Goal: Information Seeking & Learning: Learn about a topic

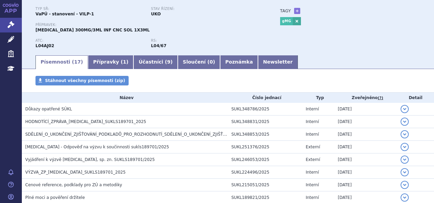
scroll to position [51, 0]
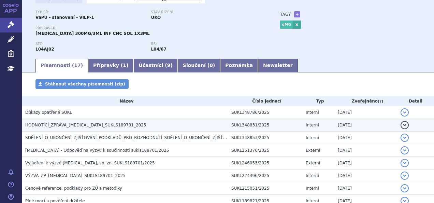
click at [198, 125] on h3 "HODNOTÍCÍ_ZPRÁVA_ULTOMIRIS_SUKLS189701_2025" at bounding box center [126, 124] width 203 height 7
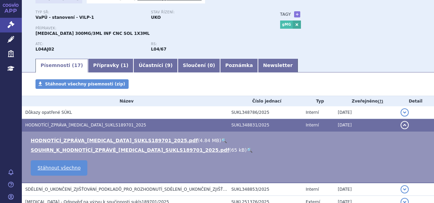
click at [221, 140] on link "🔍" at bounding box center [224, 139] width 6 height 5
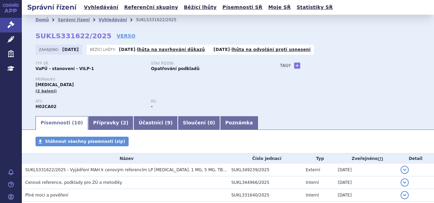
scroll to position [94, 0]
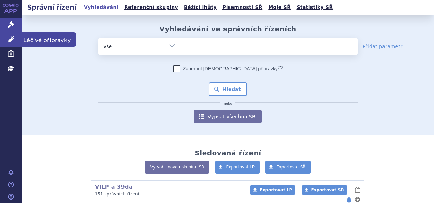
click at [192, 47] on ul at bounding box center [268, 45] width 177 height 14
click at [180, 47] on select at bounding box center [180, 46] width 0 height 17
click at [12, 41] on icon at bounding box center [11, 39] width 7 height 7
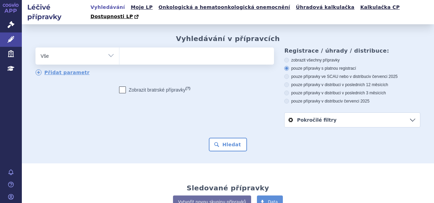
click at [141, 47] on ul at bounding box center [195, 54] width 153 height 14
click at [119, 47] on select at bounding box center [119, 55] width 0 height 17
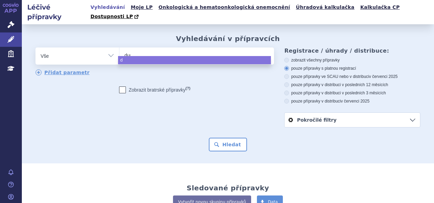
type input "dupi"
type input "dupixe"
type input "dupixent"
select select "dupixent"
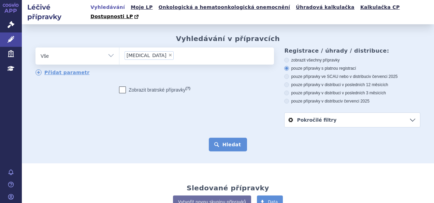
click at [227, 142] on button "Hledat" at bounding box center [228, 144] width 39 height 14
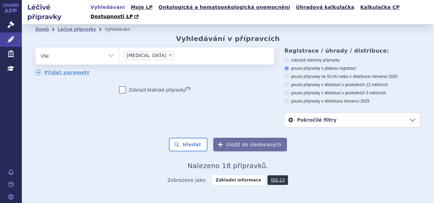
scroll to position [153, 0]
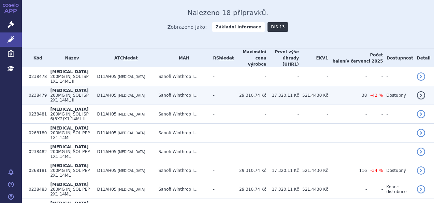
click at [203, 86] on td "Sanofi Winthrop I..." at bounding box center [182, 95] width 55 height 19
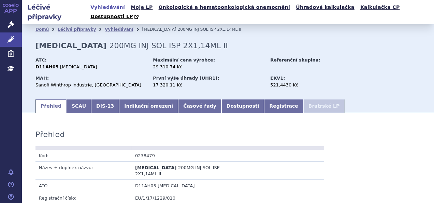
click at [132, 99] on link "Indikační omezení" at bounding box center [148, 106] width 59 height 14
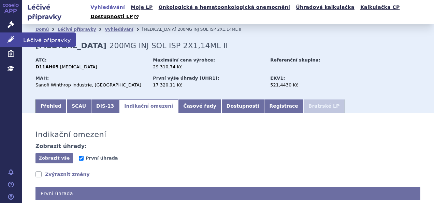
click at [15, 40] on link "Léčivé přípravky" at bounding box center [11, 39] width 22 height 14
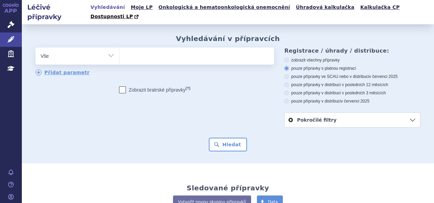
click at [134, 47] on ul at bounding box center [195, 54] width 153 height 14
click at [119, 47] on select at bounding box center [119, 55] width 0 height 17
type input "er"
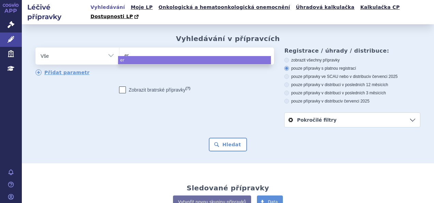
type input "ert"
type input "ertu"
type input "ert"
type input "er"
type input "erb"
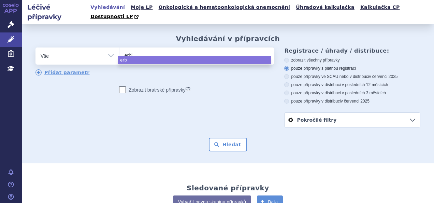
type input "erbit"
type input "erbitu"
type input "erbitux"
select select "erbitux"
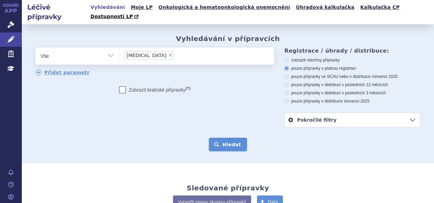
click at [236, 139] on button "Hledat" at bounding box center [228, 144] width 39 height 14
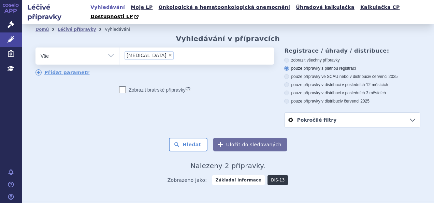
scroll to position [57, 0]
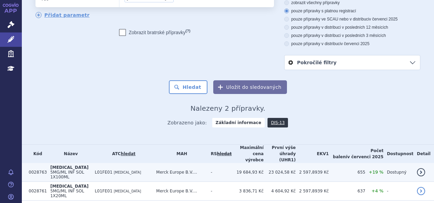
click at [168, 163] on td "Merck Europe B.V...." at bounding box center [180, 172] width 55 height 19
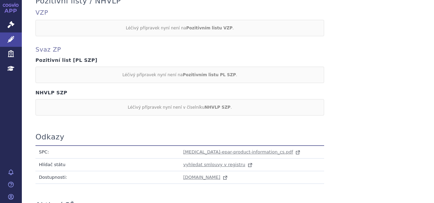
scroll to position [596, 0]
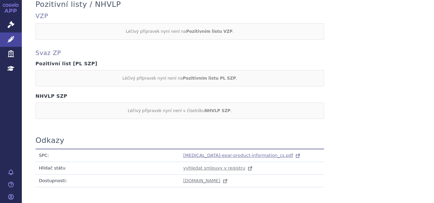
click at [212, 152] on span "erbitux-epar-product-information_cs.pdf" at bounding box center [238, 154] width 110 height 5
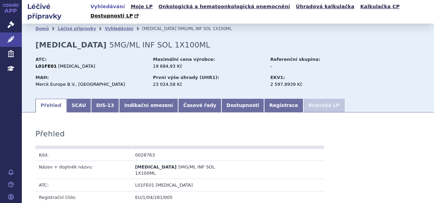
scroll to position [0, 0]
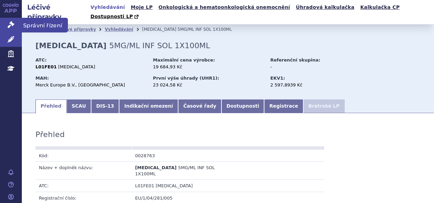
click at [10, 18] on link "Správní řízení" at bounding box center [11, 25] width 22 height 14
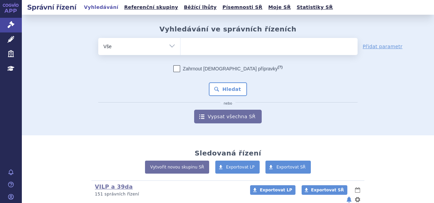
click at [229, 56] on form "odstranit Vše Spisová značka Typ SŘ (?) Hledat" at bounding box center [227, 80] width 259 height 85
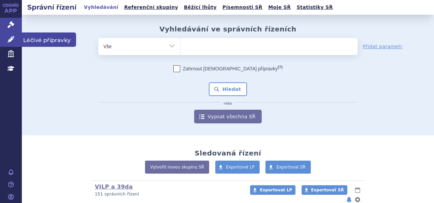
click at [13, 39] on icon at bounding box center [11, 39] width 7 height 7
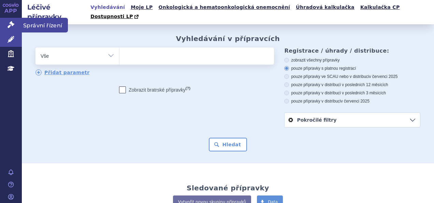
click at [10, 16] on link "APP" at bounding box center [11, 9] width 22 height 18
click at [10, 19] on link "Správní řízení" at bounding box center [11, 25] width 22 height 14
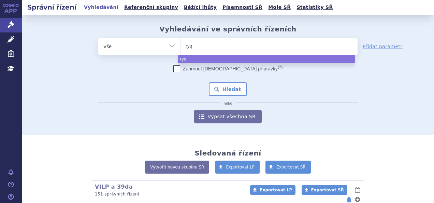
select select
type input "ryqo"
select select "ryqo"
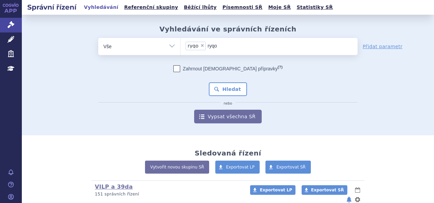
type input "ryq"
select select
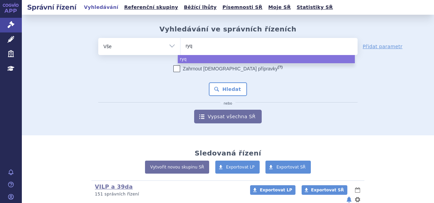
type input "ry"
type input "rye"
type input "ryeq"
type input "ryeqo"
select select "ryeqo"
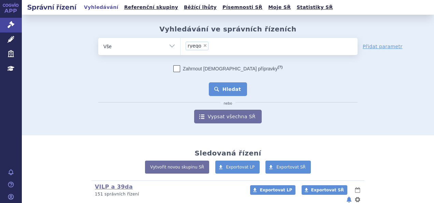
click at [209, 91] on button "Hledat" at bounding box center [228, 89] width 39 height 14
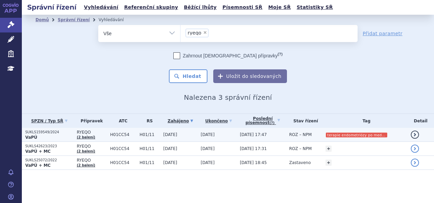
click at [113, 134] on span "H01CC54" at bounding box center [123, 134] width 26 height 5
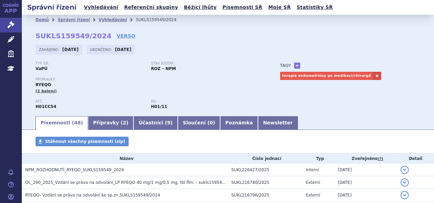
scroll to position [71, 0]
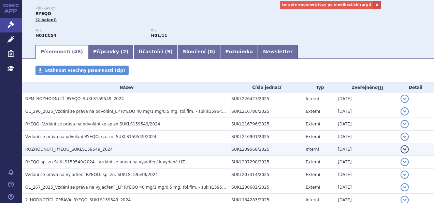
click at [160, 147] on h3 "ROZHODNUTÍ_RYEQO_SUKLS159549_2024" at bounding box center [126, 149] width 203 height 7
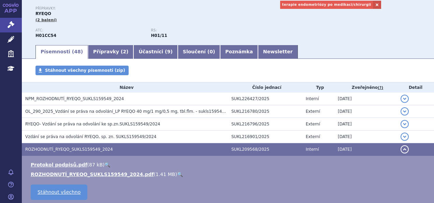
click at [177, 173] on link "🔍" at bounding box center [180, 173] width 6 height 5
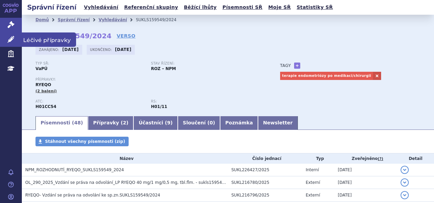
click at [10, 39] on icon at bounding box center [11, 39] width 7 height 7
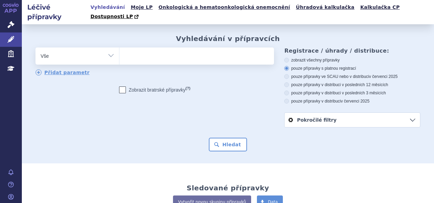
drag, startPoint x: 0, startPoint y: 0, endPoint x: 137, endPoint y: 46, distance: 144.7
click at [137, 47] on ul at bounding box center [195, 54] width 153 height 14
click at [119, 47] on select at bounding box center [119, 55] width 0 height 17
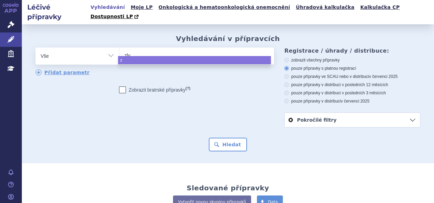
type input "zlyn"
type input "zlynd"
type input "zlynda"
select select "zlynda"
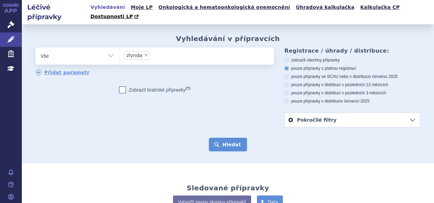
click at [230, 141] on button "Hledat" at bounding box center [228, 144] width 39 height 14
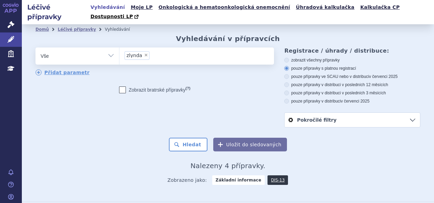
scroll to position [85, 0]
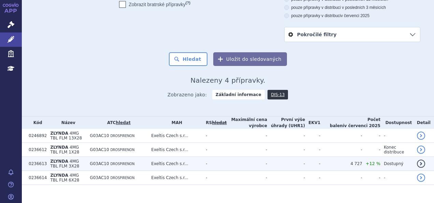
click at [148, 156] on td "G03AC10 DROSPIRENON" at bounding box center [116, 163] width 61 height 14
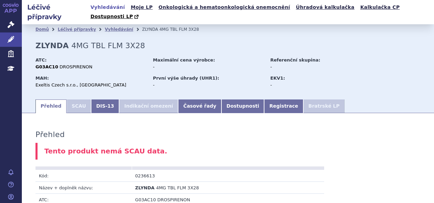
scroll to position [403, 0]
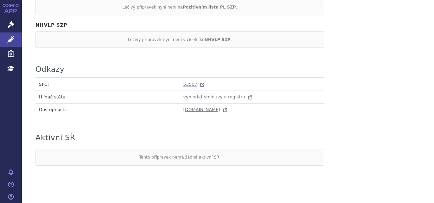
click at [192, 81] on span "53507" at bounding box center [190, 83] width 14 height 5
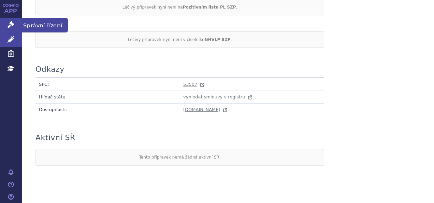
click at [8, 19] on link "Správní řízení" at bounding box center [11, 25] width 22 height 14
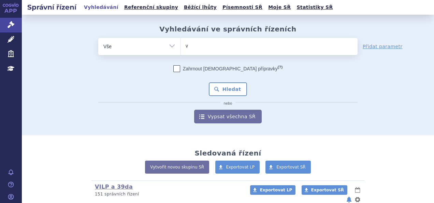
type input "vi"
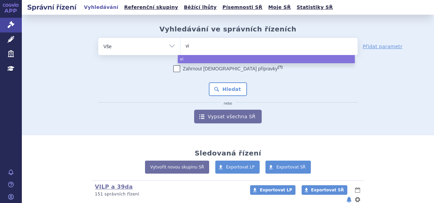
type input "vig"
type input "viga"
type input "viganto"
type input "[MEDICAL_DATA]"
select select "[MEDICAL_DATA]"
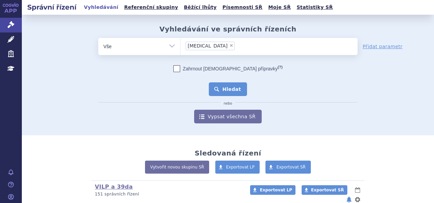
click at [236, 92] on button "Hledat" at bounding box center [228, 89] width 39 height 14
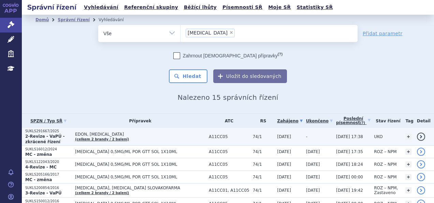
click at [72, 132] on p "SUKLS291667/2025" at bounding box center [48, 131] width 46 height 5
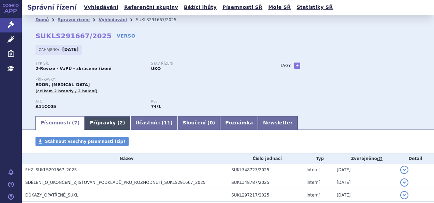
click at [88, 114] on div "ATC: A11CC05 RS: 74/1" at bounding box center [150, 107] width 231 height 16
click at [93, 122] on link "Přípravky ( 2 )" at bounding box center [107, 123] width 45 height 14
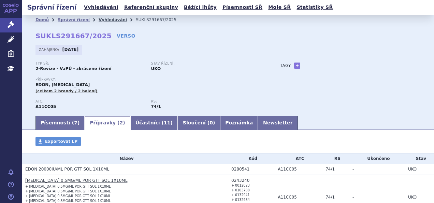
click at [100, 22] on link "Vyhledávání" at bounding box center [113, 19] width 28 height 5
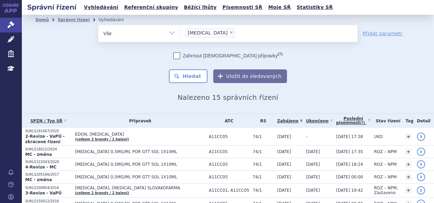
click at [205, 35] on li "× vigantol" at bounding box center [209, 33] width 49 height 9
click at [180, 35] on select "vigantol" at bounding box center [180, 33] width 0 height 17
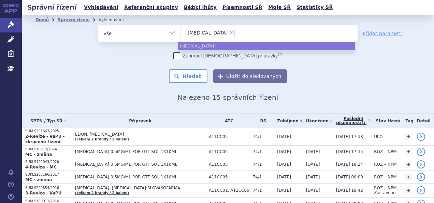
click at [229, 33] on span "×" at bounding box center [231, 32] width 4 height 4
click at [180, 33] on select "vigantol" at bounding box center [180, 33] width 0 height 17
select select
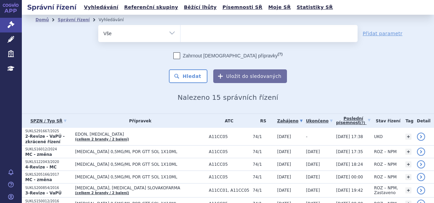
type input "z"
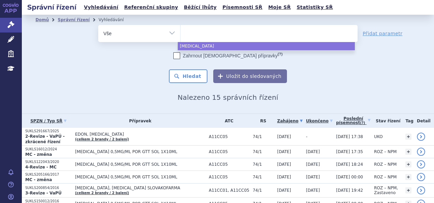
select select "vigantol"
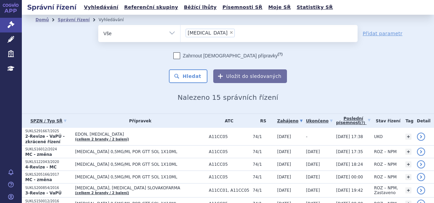
click at [64, 5] on h2 "Správní řízení" at bounding box center [52, 7] width 60 height 10
click at [71, 20] on link "Správní řízení" at bounding box center [74, 19] width 32 height 5
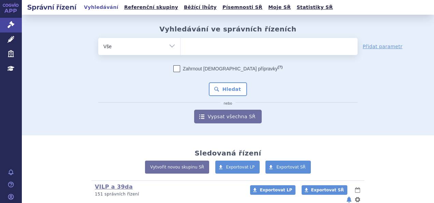
scroll to position [158, 0]
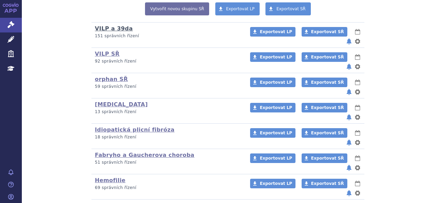
click at [102, 28] on link "VILP a 39da" at bounding box center [114, 28] width 38 height 6
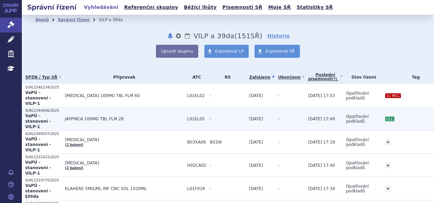
scroll to position [12, 0]
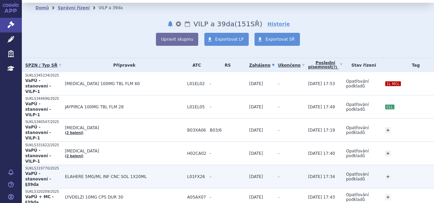
click at [151, 165] on td "ELAHERE 5MG/ML INF CNC SOL 1X20ML" at bounding box center [122, 176] width 122 height 23
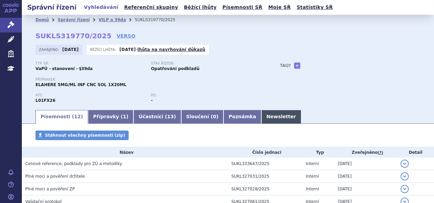
click at [261, 119] on link "Newsletter" at bounding box center [281, 117] width 40 height 14
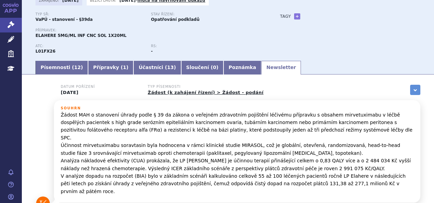
scroll to position [36, 0]
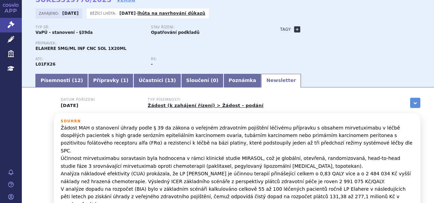
click at [295, 28] on link "+" at bounding box center [297, 29] width 6 height 6
click at [306, 30] on span at bounding box center [327, 29] width 49 height 9
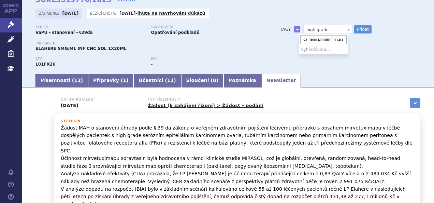
scroll to position [0, 51]
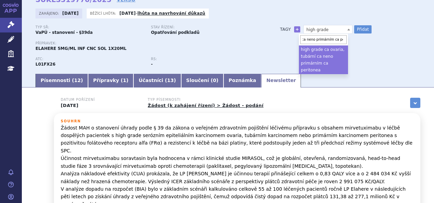
type input "high grade ca ovaria, tubární ca neno primárním ca peritonea"
select select "high grade ca ovaria, tubární ca neno primárním ca peritonea"
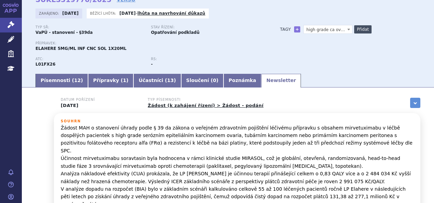
click at [359, 32] on button "Přidat" at bounding box center [362, 29] width 17 height 8
select select
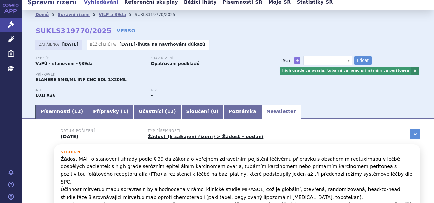
scroll to position [0, 0]
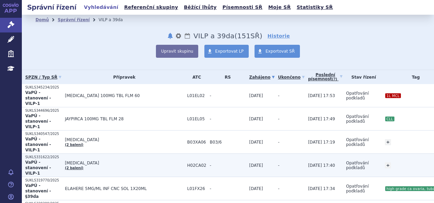
click at [124, 153] on td "[MEDICAL_DATA] (2 balení)" at bounding box center [122, 164] width 122 height 23
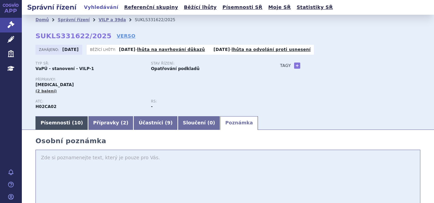
click at [67, 123] on link "Písemnosti ( 10 )" at bounding box center [61, 123] width 53 height 14
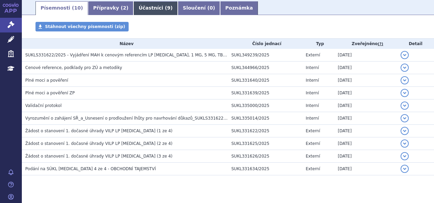
scroll to position [115, 0]
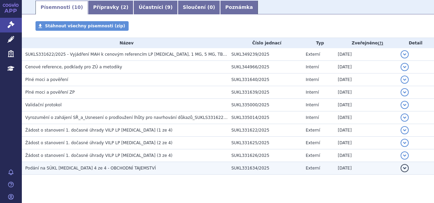
click at [104, 168] on span "Podání na SÚKL Isturisa 4 ze 4 - OBCHODNÍ TAJEMSTVÍ" at bounding box center [90, 167] width 131 height 5
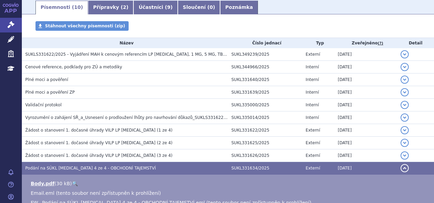
scroll to position [202, 0]
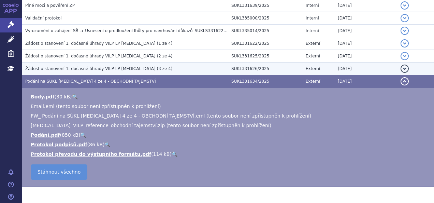
click at [108, 70] on span "Žádost o stanovení 1. dočasné úhrady VILP LP Isturisa (3 ze 4)" at bounding box center [98, 68] width 147 height 5
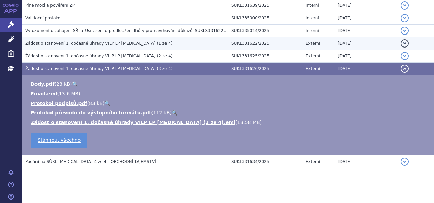
click at [104, 43] on span "Žádost o stanovení 1. dočasné úhrady VILP LP Isturisa (1 ze 4)" at bounding box center [98, 43] width 147 height 5
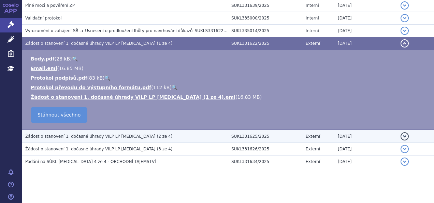
click at [117, 134] on span "Žádost o stanovení 1. dočasné úhrady VILP LP Isturisa (2 ze 4)" at bounding box center [98, 136] width 147 height 5
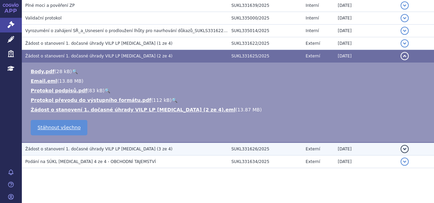
click at [121, 143] on td "Žádost o stanovení 1. dočasné úhrady VILP LP Isturisa (3 ze 4)" at bounding box center [125, 148] width 206 height 13
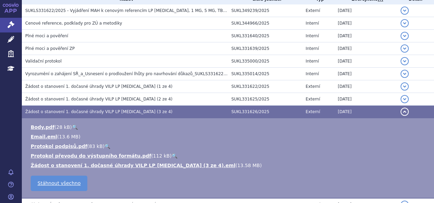
scroll to position [156, 0]
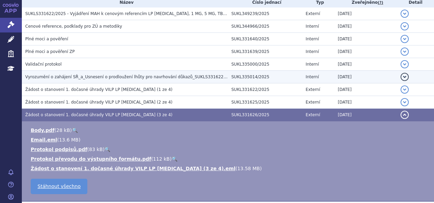
click at [95, 76] on span "Vyrozumění o zahájení SŘ_a_Usnesení o prodloužení lhůty pro navrhování důkazů_S…" at bounding box center [130, 76] width 210 height 5
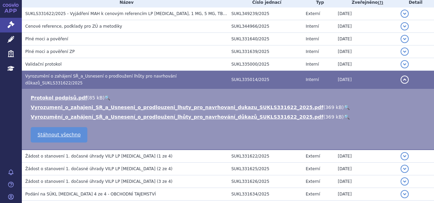
scroll to position [0, 0]
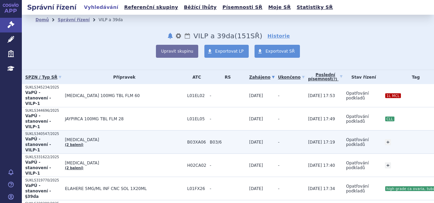
click at [136, 130] on td "[MEDICAL_DATA] (2 balení)" at bounding box center [122, 141] width 122 height 23
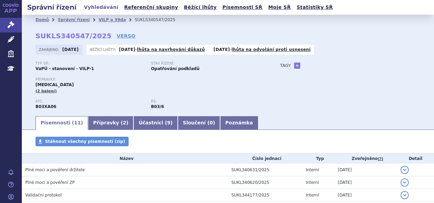
click at [294, 67] on link "+" at bounding box center [297, 65] width 6 height 6
click at [329, 68] on span at bounding box center [327, 65] width 49 height 9
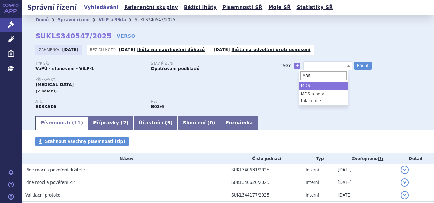
type input "MDS"
select select "MDS"
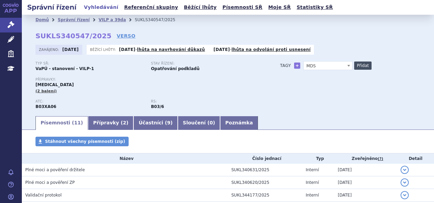
click at [358, 66] on button "Přidat" at bounding box center [362, 65] width 17 height 8
select select
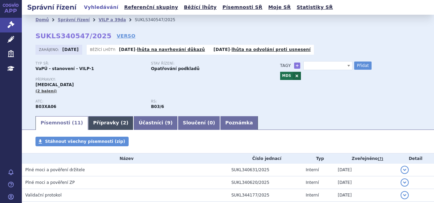
click at [98, 121] on link "Přípravky ( 2 )" at bounding box center [110, 123] width 45 height 14
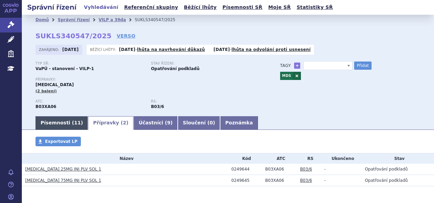
click at [74, 125] on span "11" at bounding box center [77, 122] width 6 height 5
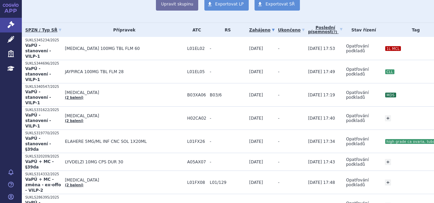
scroll to position [45, 0]
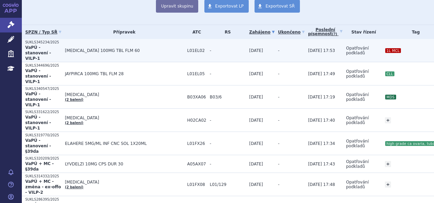
click at [130, 54] on td "CALQUENCE 100MG TBL FLM 60" at bounding box center [122, 50] width 122 height 23
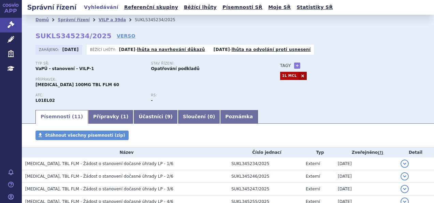
scroll to position [133, 0]
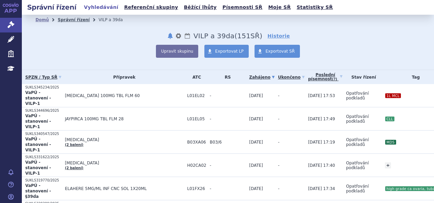
click at [68, 19] on link "Správní řízení" at bounding box center [74, 19] width 32 height 5
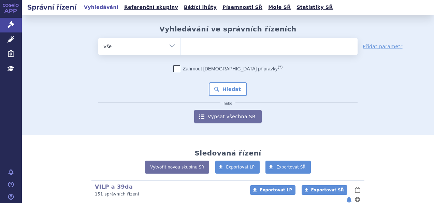
click at [68, 19] on div "Vyhledávání ve správních řízeních odstranit Vše Spisová značka" at bounding box center [228, 75] width 412 height 120
click at [228, 48] on ul at bounding box center [268, 45] width 177 height 14
click at [180, 48] on select at bounding box center [180, 46] width 0 height 17
click at [228, 48] on ul at bounding box center [268, 45] width 177 height 14
click at [180, 48] on select at bounding box center [180, 46] width 0 height 17
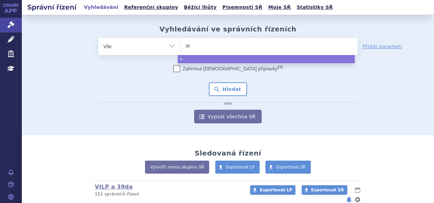
type input "ote"
type input "otezl"
type input "otezla"
select select "otezla"
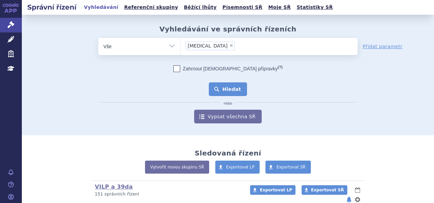
click at [223, 86] on button "Hledat" at bounding box center [228, 89] width 39 height 14
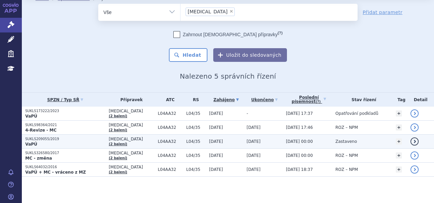
scroll to position [21, 0]
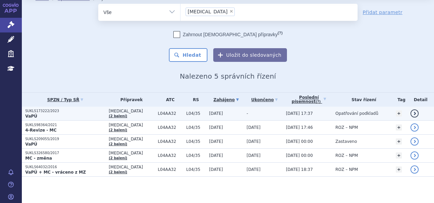
click at [90, 114] on p "VaPÚ" at bounding box center [65, 115] width 80 height 5
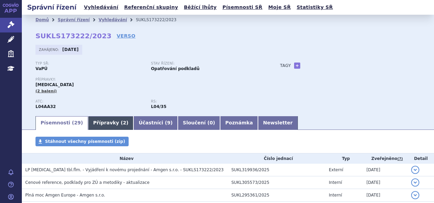
click at [93, 128] on link "Přípravky ( 2 )" at bounding box center [110, 123] width 45 height 14
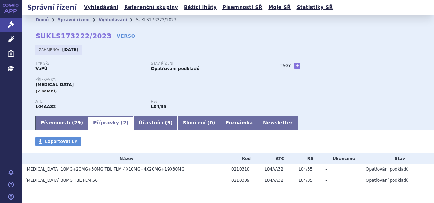
click at [59, 169] on link "OTEZLA 10MG+20MG+30MG TBL FLM 4X10MG+4X20MG+19X30MG" at bounding box center [104, 168] width 159 height 5
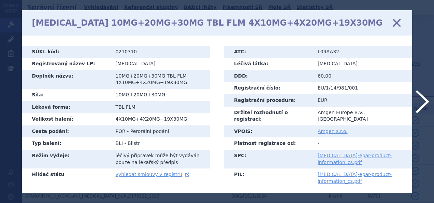
click at [400, 23] on icon at bounding box center [396, 22] width 14 height 14
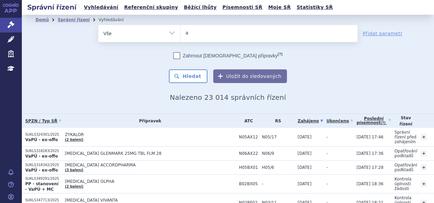
type input "ap"
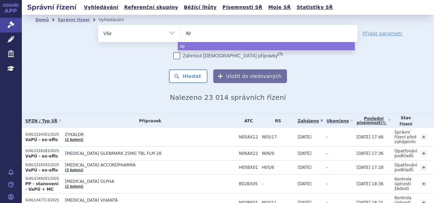
type input "apr"
type input "aprem"
type input "apremi"
type input "apremia"
type input "apremi"
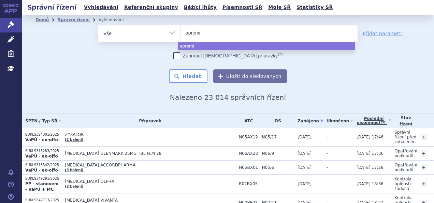
type input "apremil"
type input "apremilas"
type input "apremilast"
select select "apremilast"
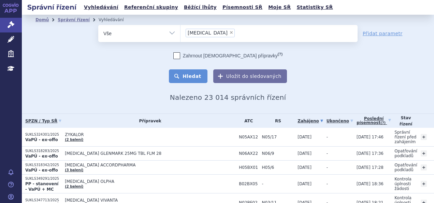
click at [183, 73] on button "Hledat" at bounding box center [188, 76] width 39 height 14
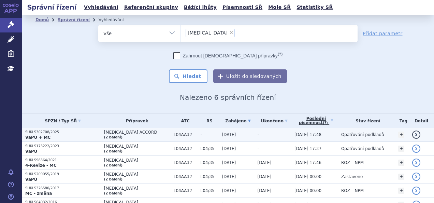
click at [142, 133] on span "[MEDICAL_DATA] ACCORD" at bounding box center [137, 132] width 66 height 5
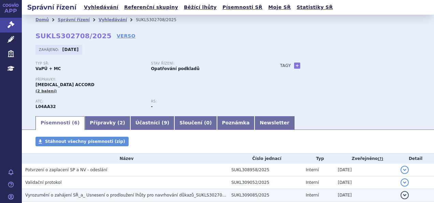
scroll to position [77, 0]
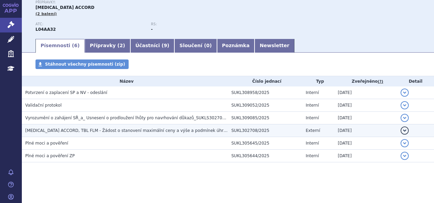
click at [138, 127] on h3 "APREMILAST ACCORD, TBL FLM - Žádost o stanovení maximální ceny a výše a podmíne…" at bounding box center [126, 130] width 203 height 7
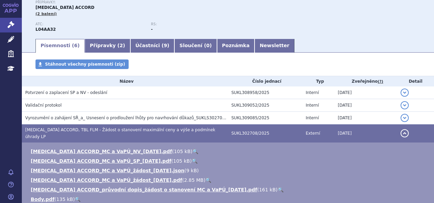
scroll to position [0, 0]
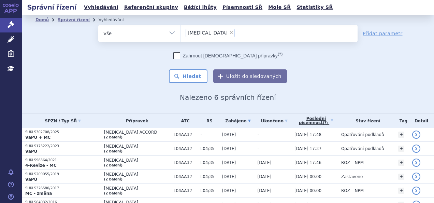
click at [229, 33] on span "×" at bounding box center [231, 32] width 4 height 4
click at [180, 33] on select "apremilast" at bounding box center [180, 33] width 0 height 17
select select
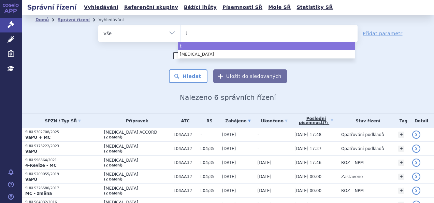
type input "ta"
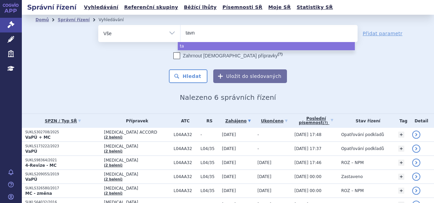
type input "tavne"
type input "tavneos"
select select "tavneos"
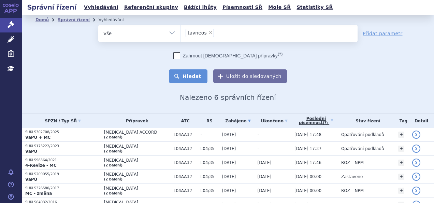
click at [192, 74] on button "Hledat" at bounding box center [188, 76] width 39 height 14
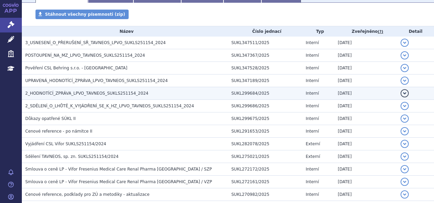
scroll to position [121, 0]
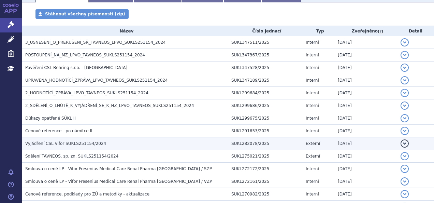
click at [117, 145] on h3 "Vyjádření CSL Vifor SUKLS251154/2024" at bounding box center [126, 143] width 203 height 7
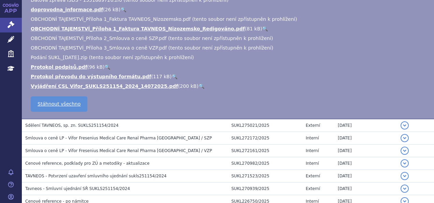
scroll to position [279, 0]
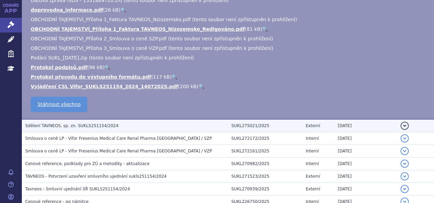
click at [84, 127] on span "Sdělení TAVNEOS, sp. zn. SUKLS251154/2024" at bounding box center [71, 125] width 93 height 5
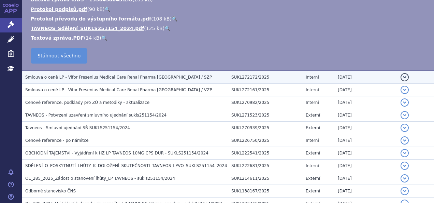
scroll to position [293, 0]
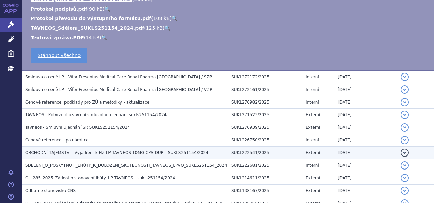
click at [121, 150] on span "OBCHODNÍ TAJEMSTVÍ - Vyjádření k HZ LP TAVNEOS 10MG CPS DUR - SUKLS251154/2024" at bounding box center [116, 152] width 183 height 5
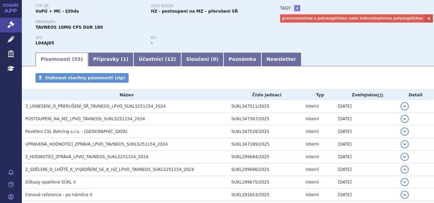
scroll to position [57, 0]
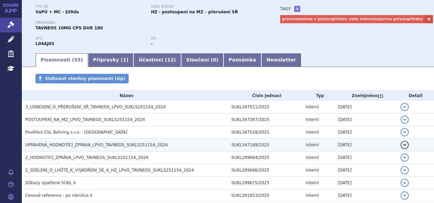
click at [102, 141] on h3 "UPRAVENÁ_HODNOTÍCÍ_ZPRÁVA_LPVO_TAVNEOS_SUKLS251154_2024" at bounding box center [126, 144] width 203 height 7
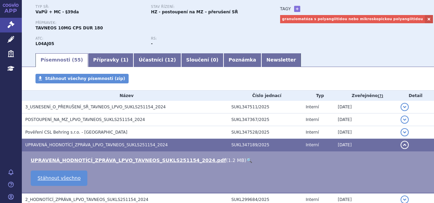
click at [246, 161] on link "🔍" at bounding box center [249, 159] width 6 height 5
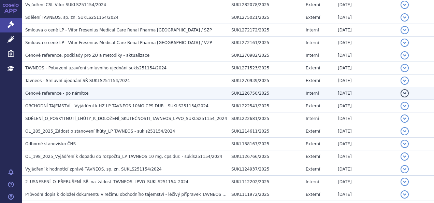
scroll to position [303, 0]
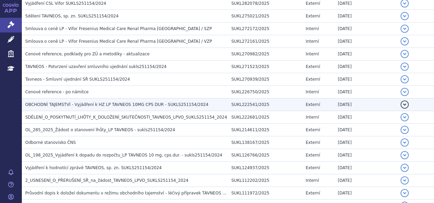
click at [139, 102] on span "OBCHODNÍ TAJEMSTVÍ - Vyjádření k HZ LP TAVNEOS 10MG CPS DUR - SUKLS251154/2024" at bounding box center [116, 104] width 183 height 5
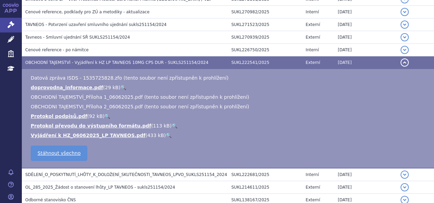
scroll to position [261, 0]
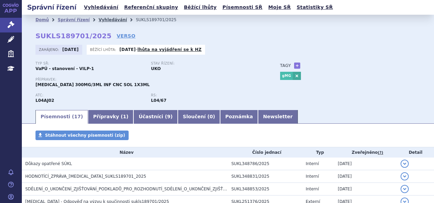
click at [108, 18] on link "Vyhledávání" at bounding box center [113, 19] width 28 height 5
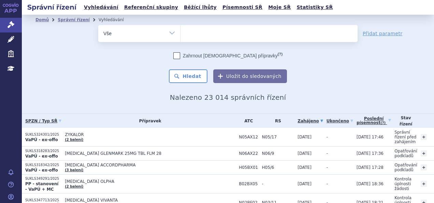
click at [229, 35] on ul at bounding box center [268, 32] width 177 height 14
click at [180, 35] on select at bounding box center [180, 33] width 0 height 17
type input "co"
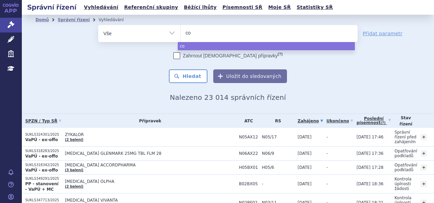
type input "coi"
type input "co"
type input "col"
type input "colu"
type input "colum"
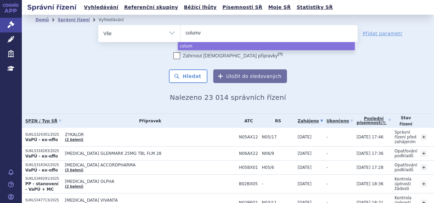
type input "columvi"
select select "columvi"
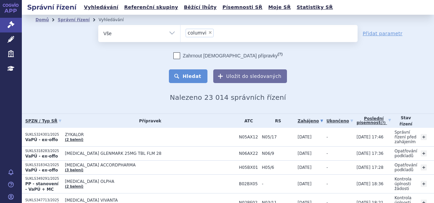
click at [194, 76] on button "Hledat" at bounding box center [188, 76] width 39 height 14
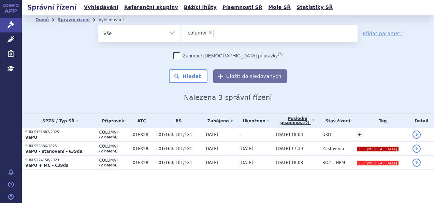
click at [247, 29] on ul "× columvi" at bounding box center [268, 32] width 177 height 15
click at [180, 29] on select "columvi" at bounding box center [180, 33] width 0 height 17
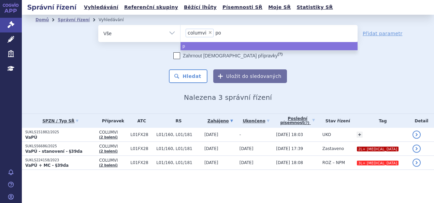
type input "pol"
type input "poli"
type input "poliv"
type input "[MEDICAL_DATA]"
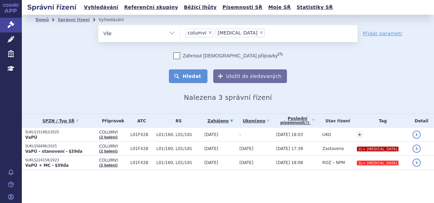
click at [194, 79] on button "Hledat" at bounding box center [188, 76] width 39 height 14
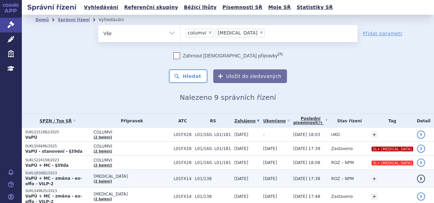
scroll to position [29, 0]
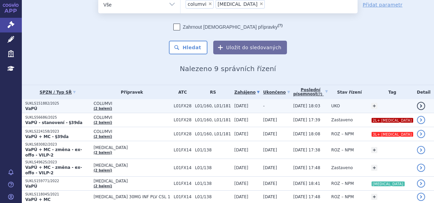
click at [90, 108] on p "VaPÚ" at bounding box center [57, 108] width 65 height 5
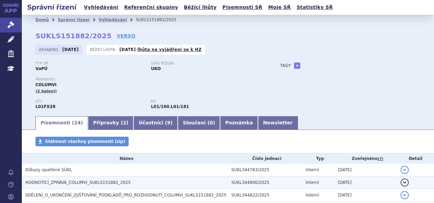
click at [127, 183] on h3 "HODNOTÍCÍ_ZPRÁVA_COLUMVI_SUKLS151882_2025" at bounding box center [126, 182] width 203 height 7
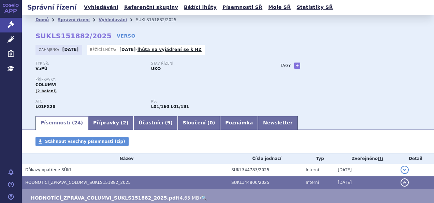
click at [201, 196] on link "🔍" at bounding box center [204, 197] width 6 height 5
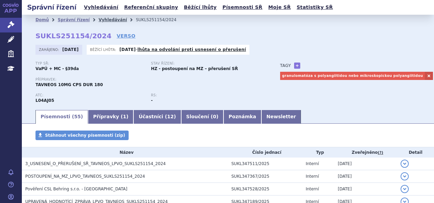
click at [105, 18] on link "Vyhledávání" at bounding box center [113, 19] width 28 height 5
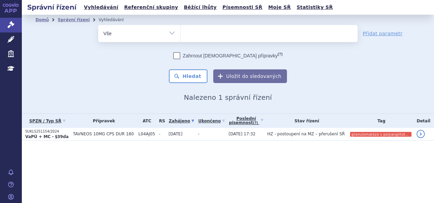
select select
click at [207, 33] on ul at bounding box center [268, 32] width 177 height 14
click at [180, 33] on select "tavneos" at bounding box center [180, 33] width 0 height 17
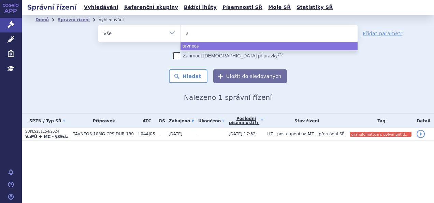
type input "ul"
type input "ulto"
type input "ultomi"
type input "[MEDICAL_DATA]"
select select "ultomiris"
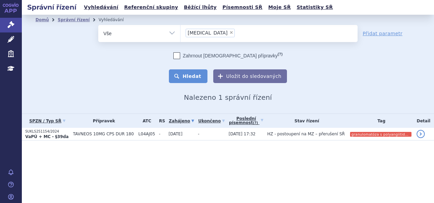
click at [185, 71] on button "Hledat" at bounding box center [188, 76] width 39 height 14
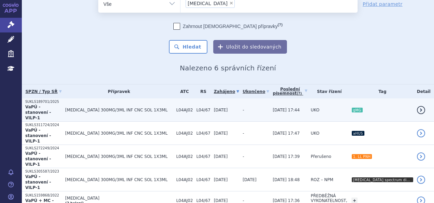
scroll to position [30, 0]
click at [130, 111] on td "[MEDICAL_DATA] 300MG/3ML INF CNC SOL 1X3ML" at bounding box center [117, 109] width 111 height 23
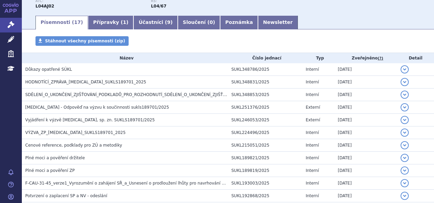
scroll to position [96, 0]
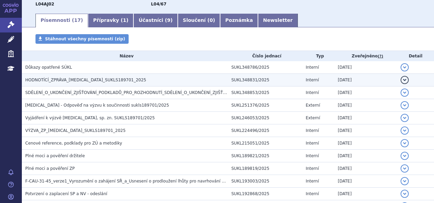
click at [127, 81] on h3 "HODNOTÍCÍ_ZPRÁVA_[MEDICAL_DATA]_SUKLS189701_2025" at bounding box center [126, 79] width 203 height 7
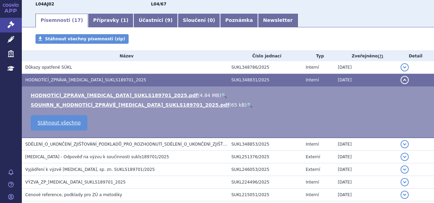
click at [221, 96] on link "🔍" at bounding box center [224, 94] width 6 height 5
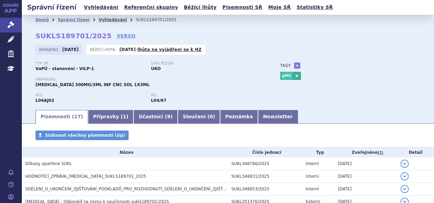
click at [110, 19] on link "Vyhledávání" at bounding box center [113, 19] width 28 height 5
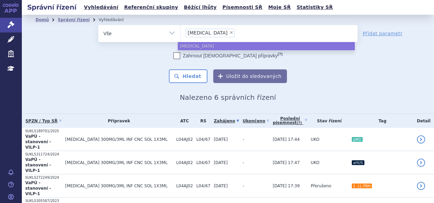
click at [229, 33] on span "×" at bounding box center [231, 32] width 4 height 4
click at [180, 33] on select "ultomiris" at bounding box center [180, 33] width 0 height 17
select select
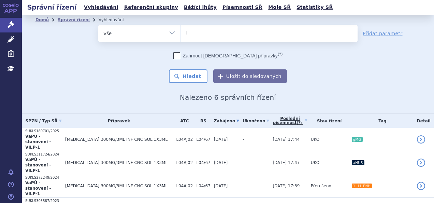
type input "ly"
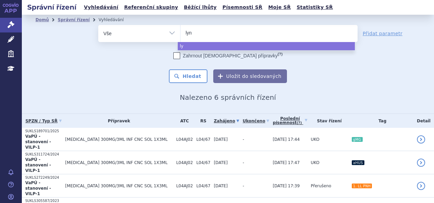
type input "lynp"
type input "lynpar"
type input "lynparz"
type input "lynparza"
select select "lynparza"
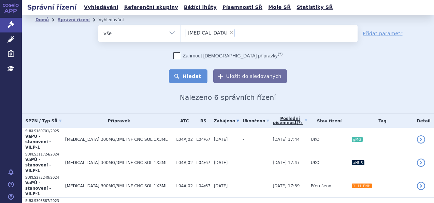
click at [196, 72] on button "Hledat" at bounding box center [188, 76] width 39 height 14
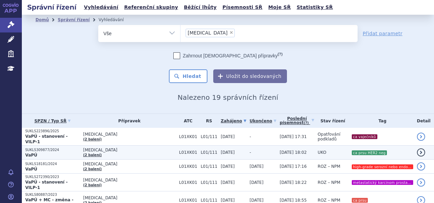
click at [160, 148] on td "[MEDICAL_DATA] (2 balení)" at bounding box center [128, 152] width 96 height 14
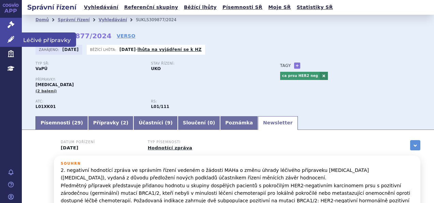
click at [15, 37] on link "Léčivé přípravky" at bounding box center [11, 39] width 22 height 14
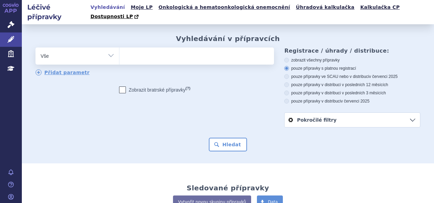
click at [125, 53] on span at bounding box center [195, 55] width 153 height 17
click at [119, 53] on select at bounding box center [119, 55] width 0 height 17
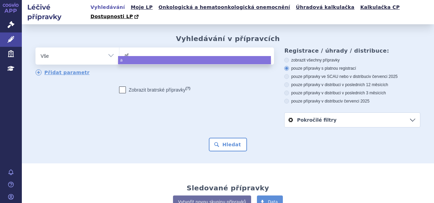
type input "afl"
type input "afli"
type input "afliber"
type input "afliberc"
type input "aflibercep"
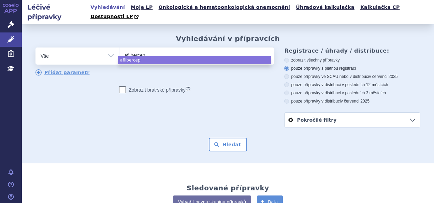
type input "[MEDICAL_DATA]"
select select "aflibercept"
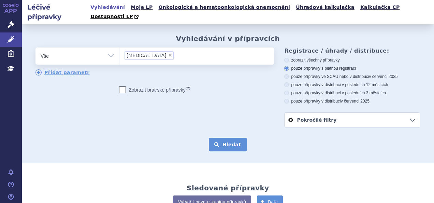
click at [232, 137] on button "Hledat" at bounding box center [228, 144] width 39 height 14
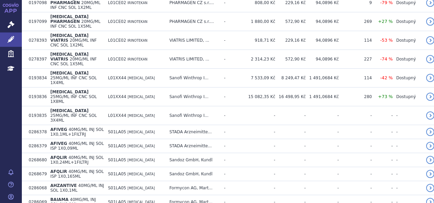
scroll to position [471, 0]
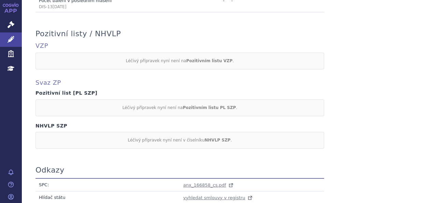
scroll to position [316, 0]
click at [189, 181] on span "anx_166858_cs.pdf" at bounding box center [204, 183] width 43 height 5
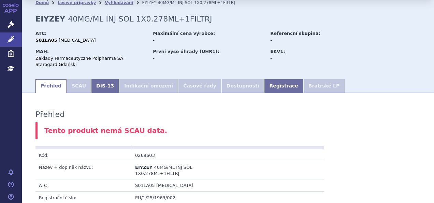
scroll to position [0, 0]
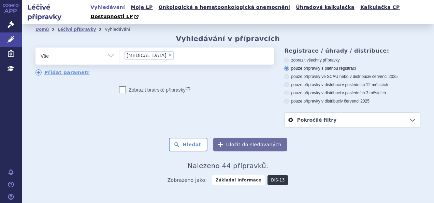
click at [168, 53] on span "×" at bounding box center [170, 55] width 4 height 4
click at [119, 47] on select "aflibercept" at bounding box center [119, 55] width 0 height 17
select select
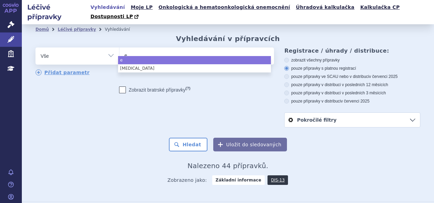
type input "ey"
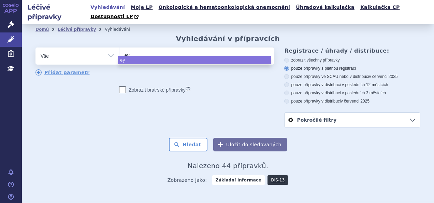
type input "eyl"
type input "eyle"
type input "[MEDICAL_DATA]"
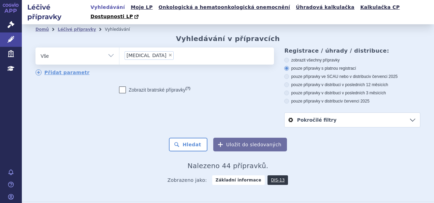
select select "[MEDICAL_DATA]"
click at [188, 137] on button "Hledat" at bounding box center [188, 144] width 39 height 14
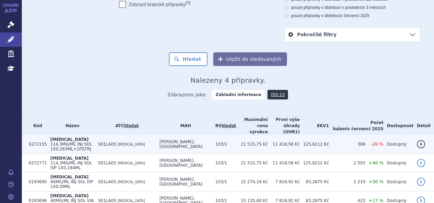
click at [94, 135] on td "[MEDICAL_DATA] 114,3MG/ML INJ SOL 1X0,263ML+1FILTRJ" at bounding box center [71, 144] width 48 height 19
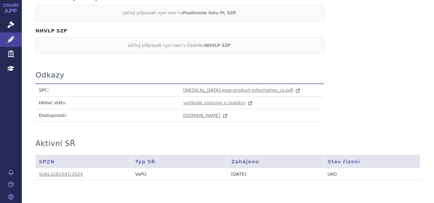
scroll to position [674, 0]
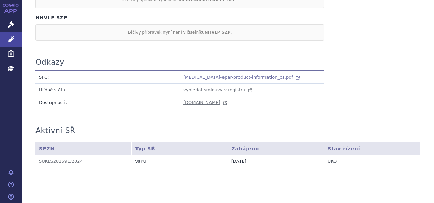
click at [202, 74] on span "eylea-epar-product-information_cs.pdf" at bounding box center [238, 76] width 110 height 5
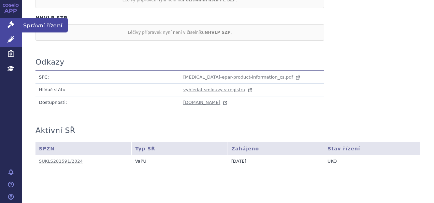
click at [9, 22] on icon at bounding box center [11, 24] width 7 height 7
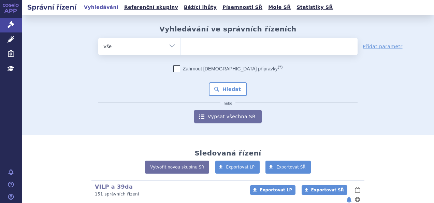
click at [185, 44] on input "search" at bounding box center [187, 45] width 4 height 9
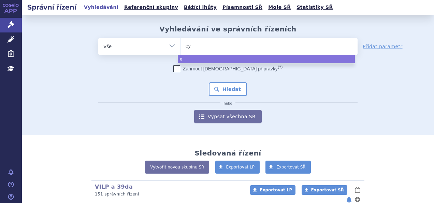
type input "eyl"
type input "eyle"
type input "[MEDICAL_DATA]"
select select "[MEDICAL_DATA]"
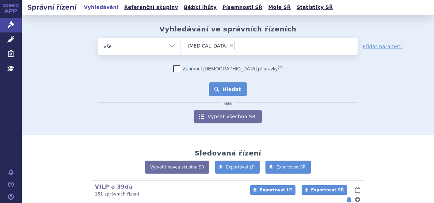
click at [223, 91] on button "Hledat" at bounding box center [228, 89] width 39 height 14
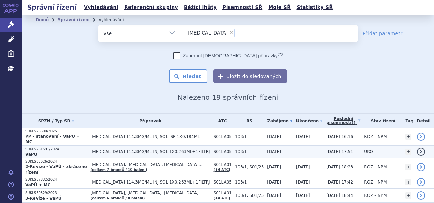
click at [181, 149] on span "EYLEA 114,3MG/ML INJ SOL 1X0,263ML+1FILTRJ" at bounding box center [150, 151] width 119 height 5
